Goal: Task Accomplishment & Management: Manage account settings

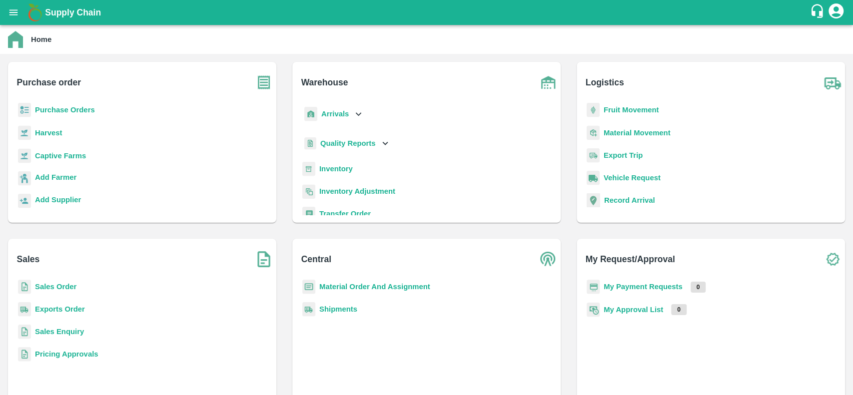
click at [41, 283] on b "Sales Order" at bounding box center [55, 287] width 41 height 8
click at [41, 285] on b "Sales Order" at bounding box center [55, 287] width 41 height 8
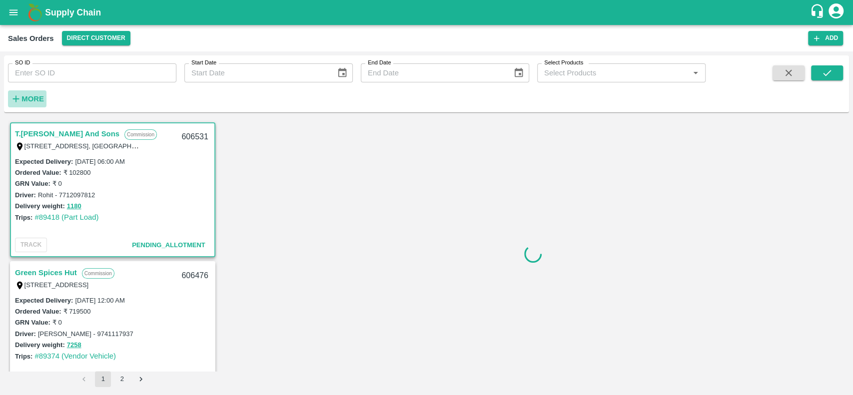
click at [28, 103] on strong "More" at bounding box center [32, 99] width 22 height 8
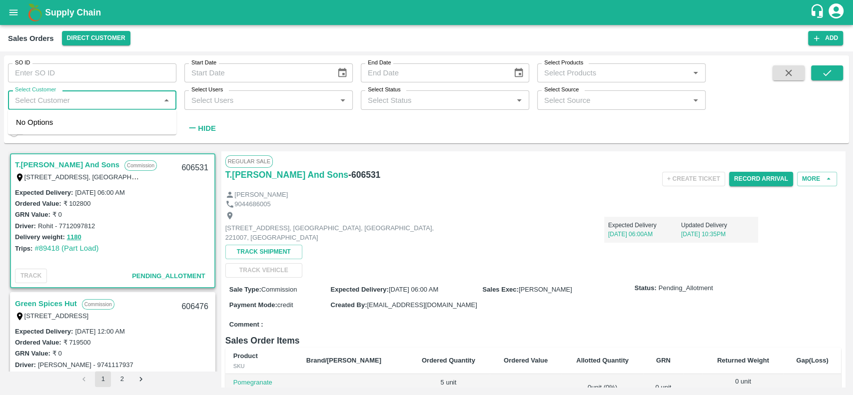
drag, startPoint x: 28, startPoint y: 103, endPoint x: 20, endPoint y: 101, distance: 8.7
click at [20, 101] on input "Select Customer" at bounding box center [84, 99] width 146 height 13
type input "aflabt"
click at [22, 121] on input "checkbox" at bounding box center [26, 128] width 20 height 20
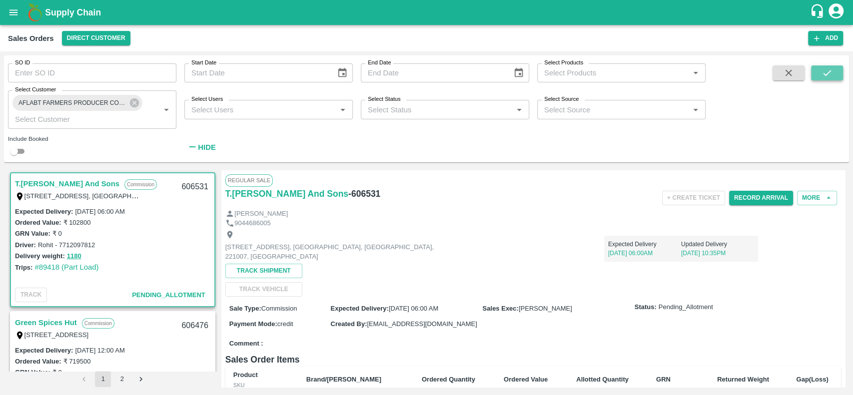
click at [826, 73] on icon "submit" at bounding box center [826, 72] width 11 height 11
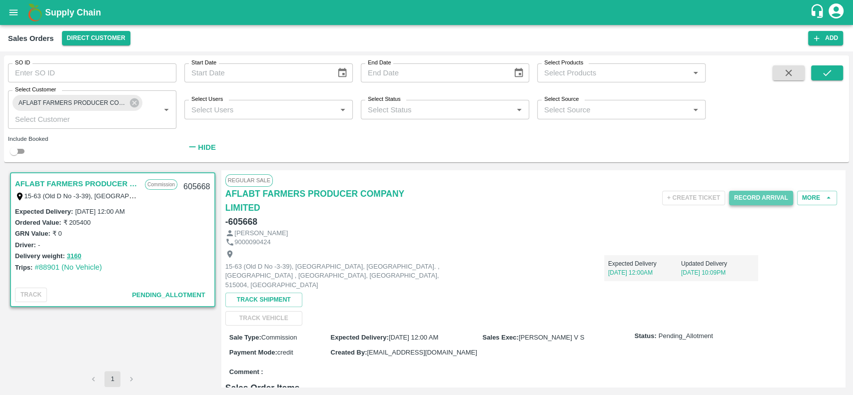
click at [734, 199] on button "Record Arrival" at bounding box center [761, 198] width 64 height 14
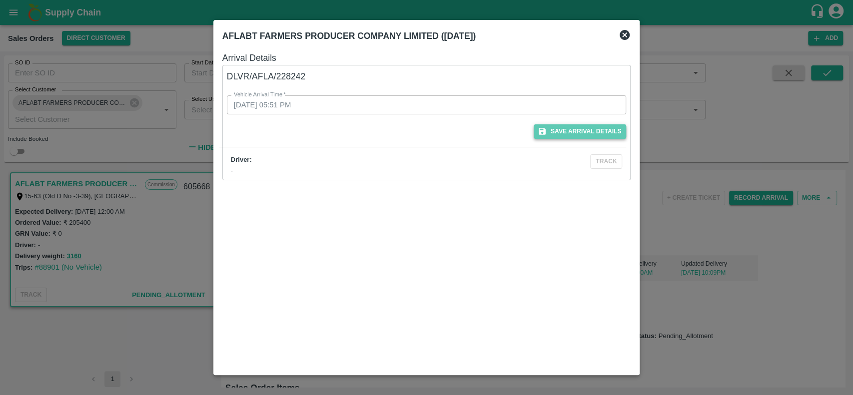
click at [553, 128] on button "Save Arrival Details" at bounding box center [579, 131] width 92 height 14
